Goal: Obtain resource: Download file/media

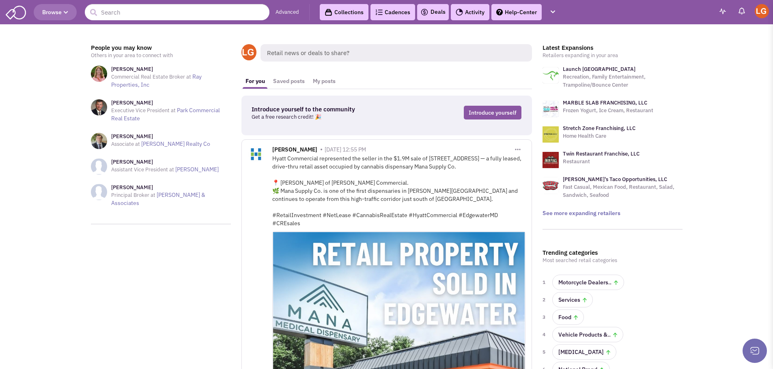
click at [288, 12] on link "Advanced" at bounding box center [287, 13] width 24 height 8
click at [288, 10] on link "Advanced" at bounding box center [287, 13] width 24 height 8
click at [560, 11] on button "button" at bounding box center [552, 12] width 14 height 15
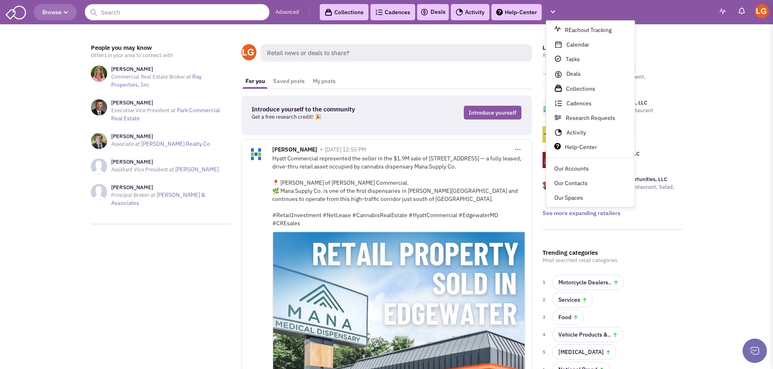
click at [65, 15] on icon "button" at bounding box center [66, 12] width 4 height 5
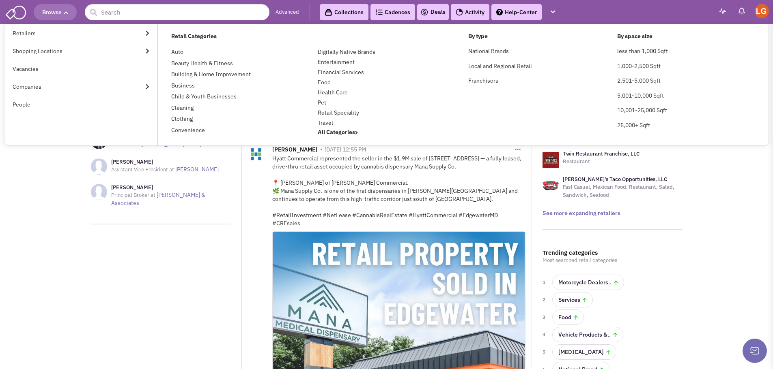
click at [65, 14] on icon "button" at bounding box center [66, 12] width 4 height 5
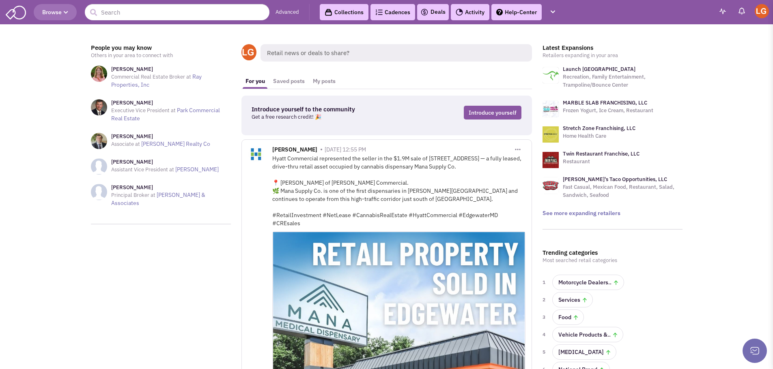
click at [343, 13] on link "Collections" at bounding box center [344, 12] width 49 height 16
click at [286, 13] on link "Advanced" at bounding box center [287, 13] width 24 height 8
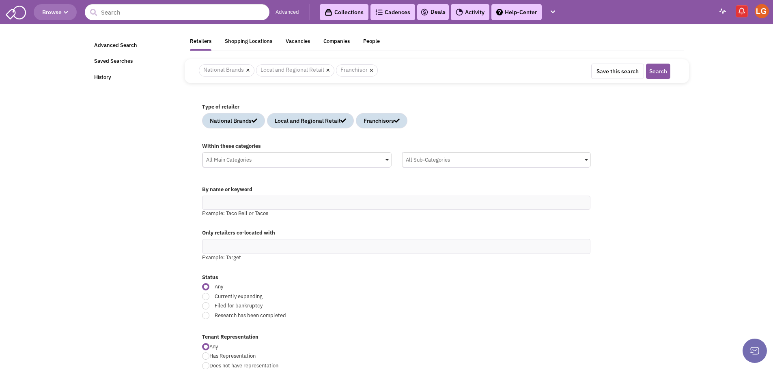
click at [385, 156] on div "All Main Categories" at bounding box center [297, 159] width 188 height 12
click at [0, 0] on input "All Main Categories No results found Main Category Select All Auto Beauty Healt…" at bounding box center [0, 0] width 0 height 0
type input "n"
type input "s"
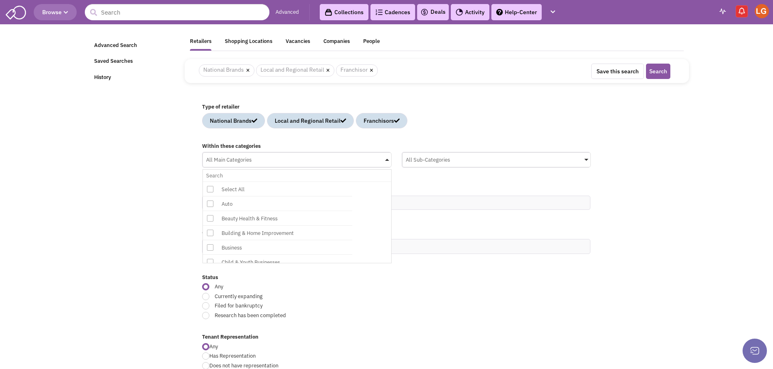
click at [208, 221] on icon at bounding box center [210, 218] width 6 height 6
click at [208, 182] on input "All Main Categories No results found Main Category Select All Auto Beauty Healt…" at bounding box center [297, 176] width 182 height 12
click at [505, 158] on div "All Sub-Categories" at bounding box center [496, 159] width 188 height 12
click at [0, 0] on input "All Sub-Categories No results found Sub Category Select All Beauty Supplies Cos…" at bounding box center [0, 0] width 0 height 0
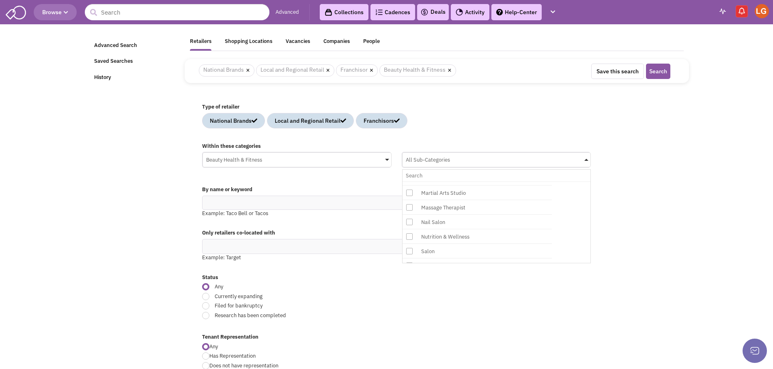
scroll to position [122, 0]
click at [411, 210] on icon at bounding box center [409, 209] width 6 height 6
click at [411, 182] on input "All Sub-Categories No results found Sub Category Select All Beauty Supplies Cos…" at bounding box center [497, 176] width 182 height 12
click at [333, 227] on div "Only retailers co-located with Example: Target" at bounding box center [437, 247] width 480 height 44
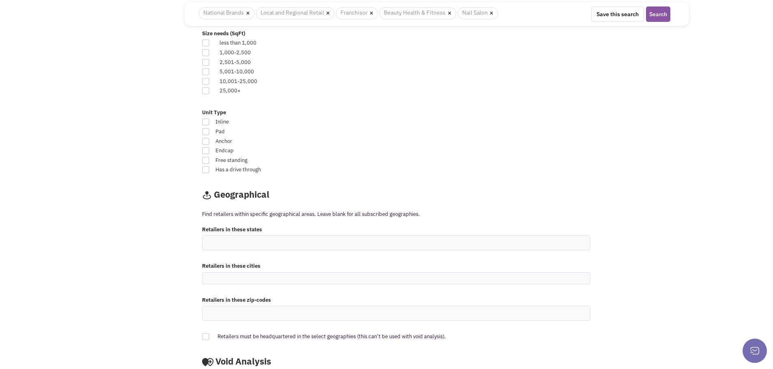
scroll to position [527, 0]
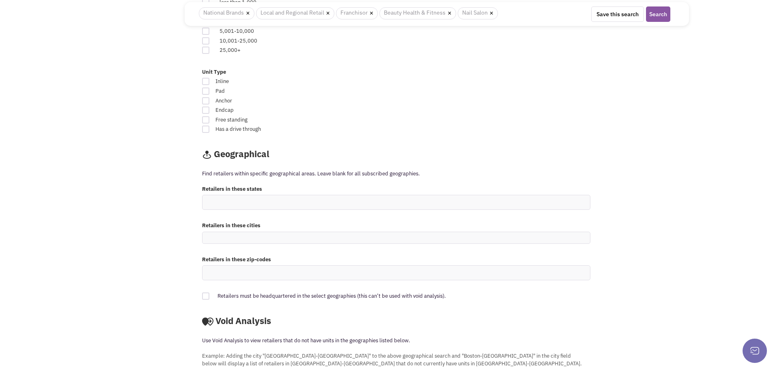
click at [258, 235] on ul at bounding box center [395, 237] width 387 height 11
click at [0, 0] on select at bounding box center [0, 0] width 0 height 0
type input "[GEOGRAPHIC_DATA]"
type input "v"
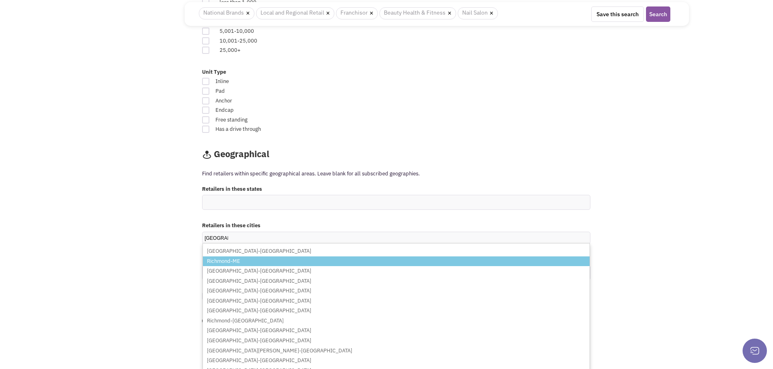
scroll to position [89, 0]
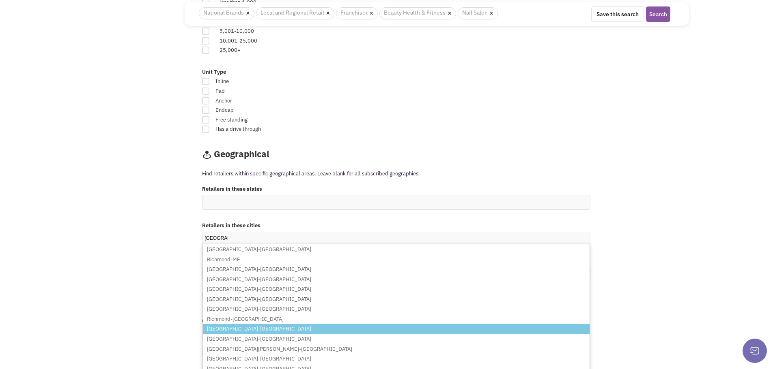
type input "[GEOGRAPHIC_DATA]"
click at [251, 326] on li "[GEOGRAPHIC_DATA]-[GEOGRAPHIC_DATA]" at bounding box center [396, 329] width 386 height 10
click at [0, 0] on select "[GEOGRAPHIC_DATA] [GEOGRAPHIC_DATA]-[GEOGRAPHIC_DATA] [GEOGRAPHIC_DATA]-[GEOGRA…" at bounding box center [0, 0] width 0 height 0
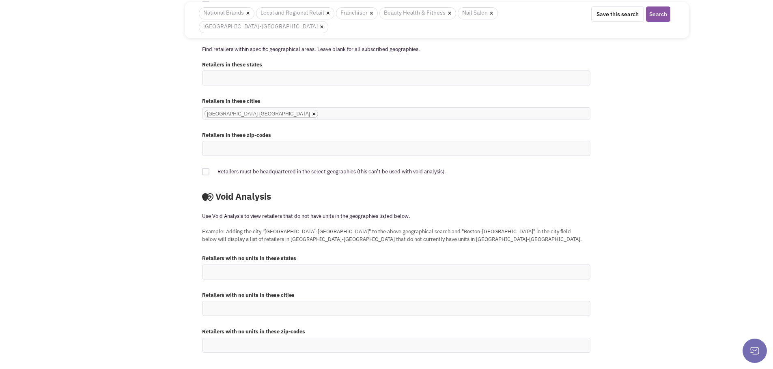
scroll to position [502, 0]
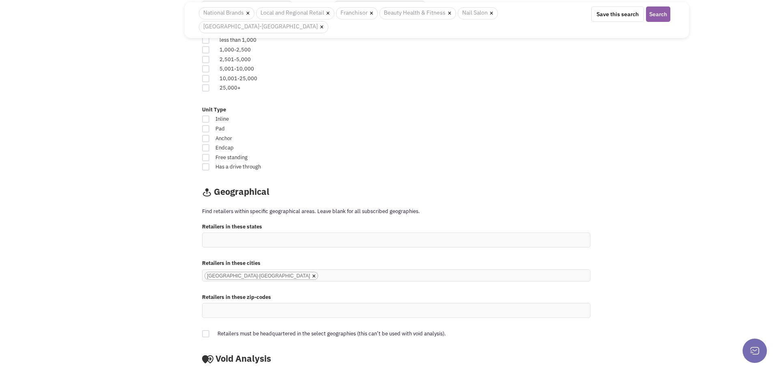
click at [657, 17] on button "Search" at bounding box center [658, 13] width 24 height 15
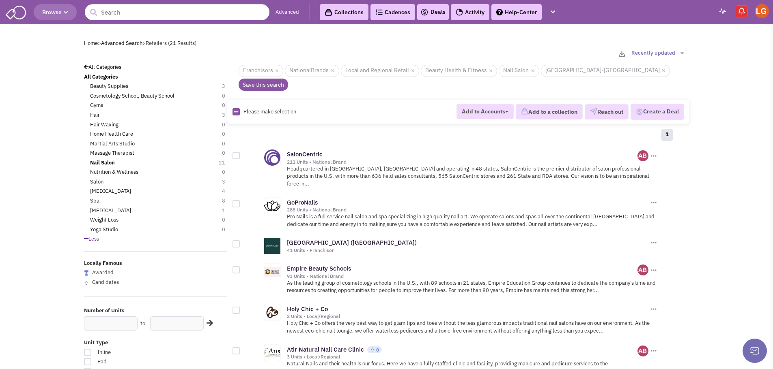
click at [236, 109] on icon at bounding box center [236, 111] width 4 height 5
checkbox input "true"
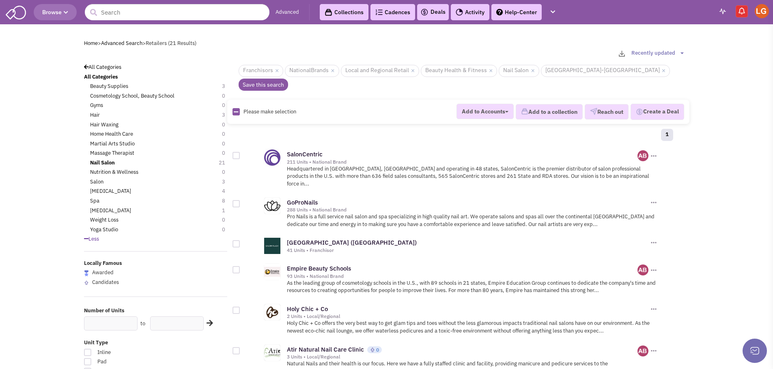
checkbox input "true"
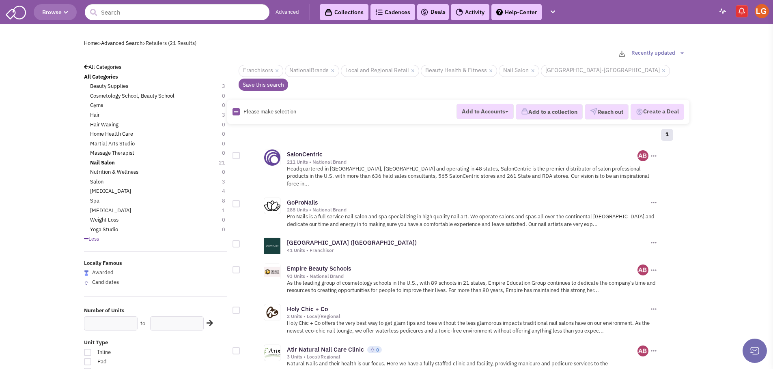
checkbox input "true"
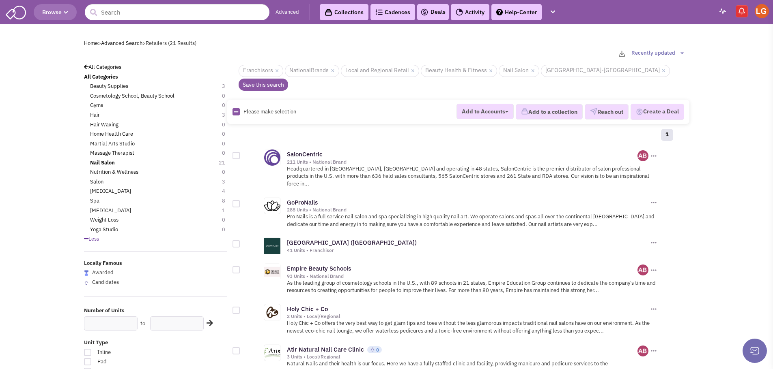
checkbox input "true"
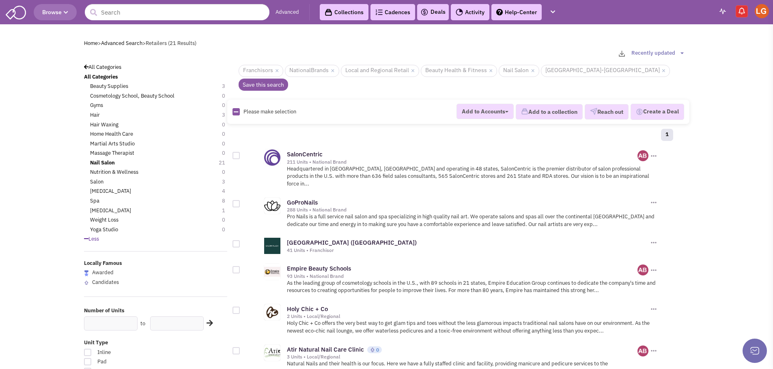
checkbox input "true"
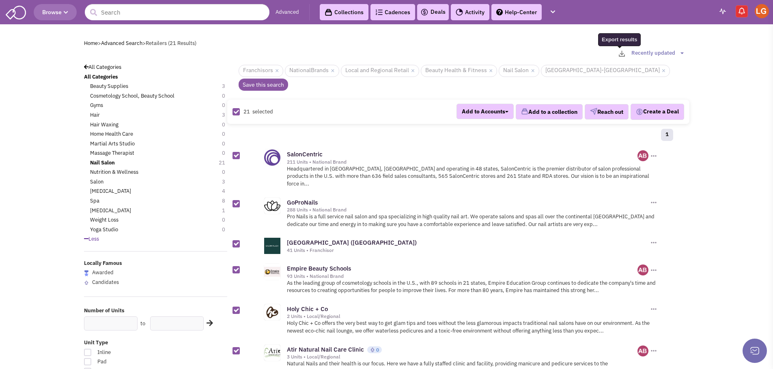
click at [623, 55] on img "button" at bounding box center [621, 54] width 6 height 6
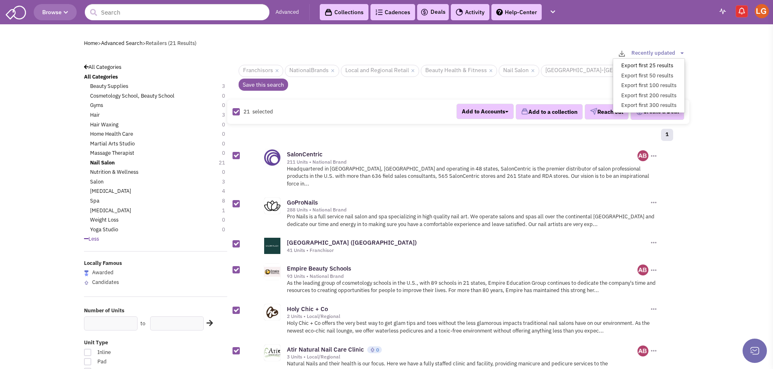
click at [626, 61] on link "Export first 25 results" at bounding box center [648, 66] width 71 height 10
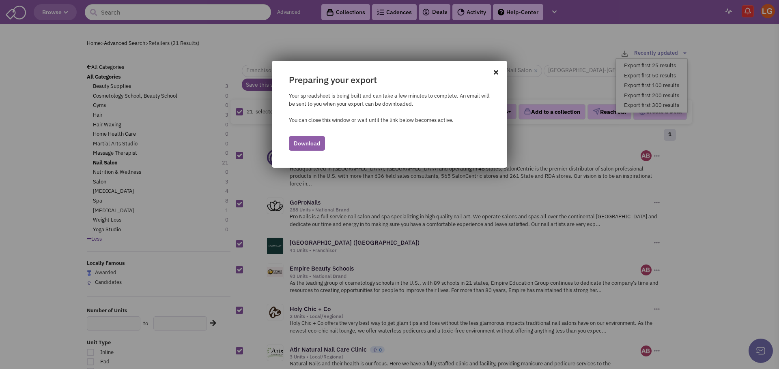
click at [311, 148] on link "Download" at bounding box center [307, 143] width 36 height 15
